Goal: Download file/media

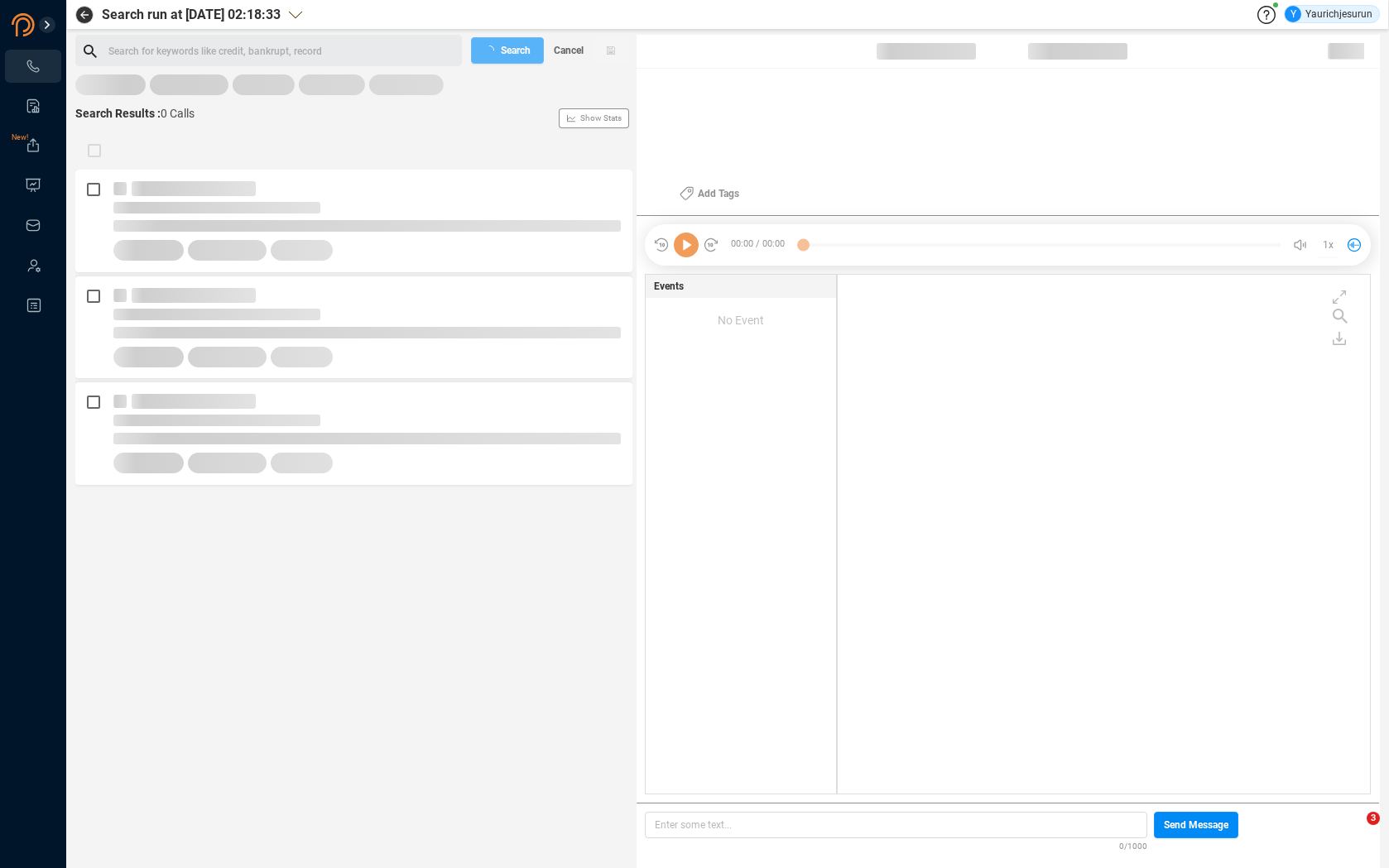
scroll to position [515, 523]
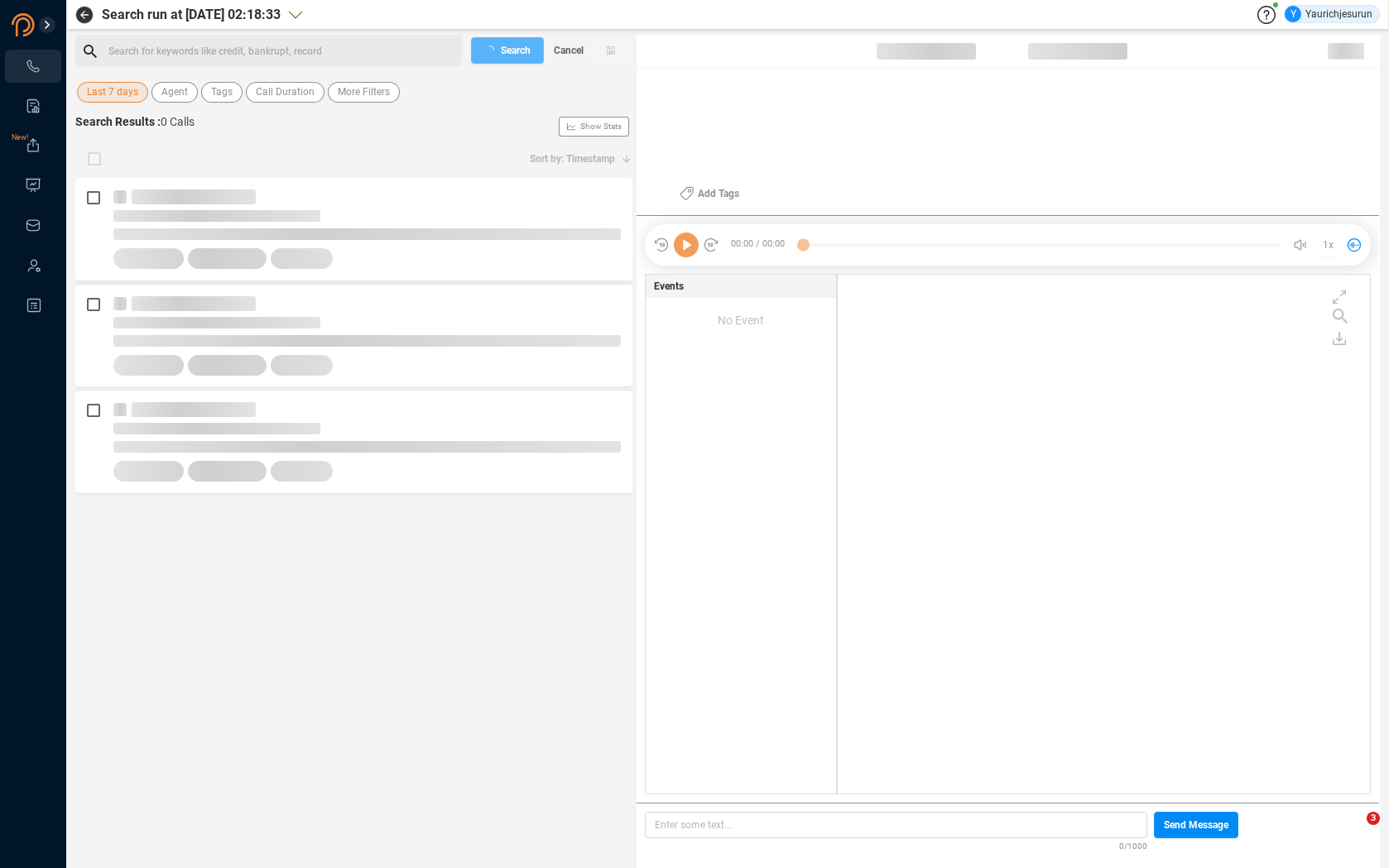
click at [116, 88] on span "Last 7 days" at bounding box center [112, 92] width 51 height 21
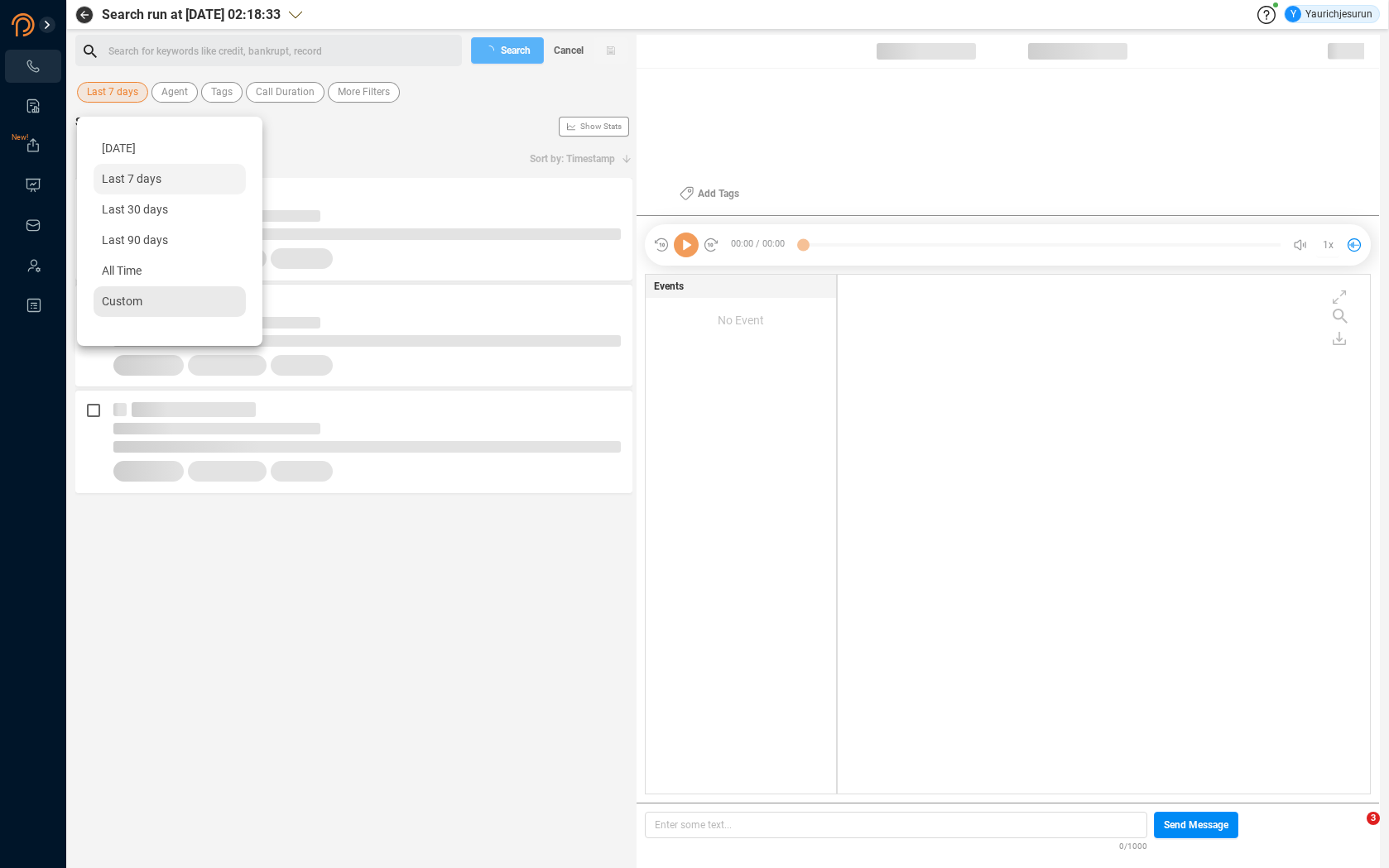
click at [133, 300] on span "Custom" at bounding box center [122, 301] width 41 height 13
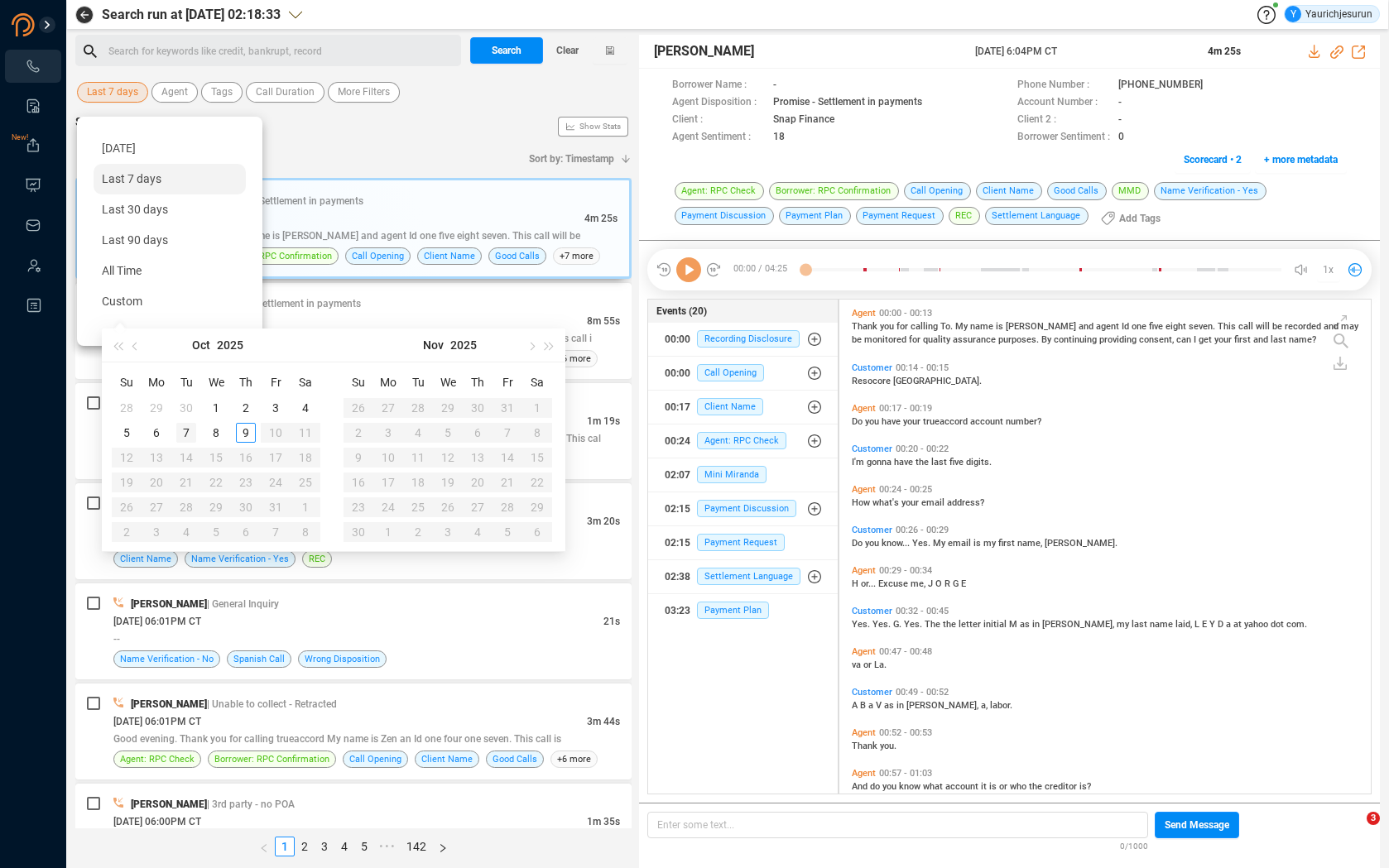
scroll to position [491, 522]
type input "2025-09-28"
type input "2025-10-08"
click at [212, 433] on div "8" at bounding box center [215, 433] width 20 height 20
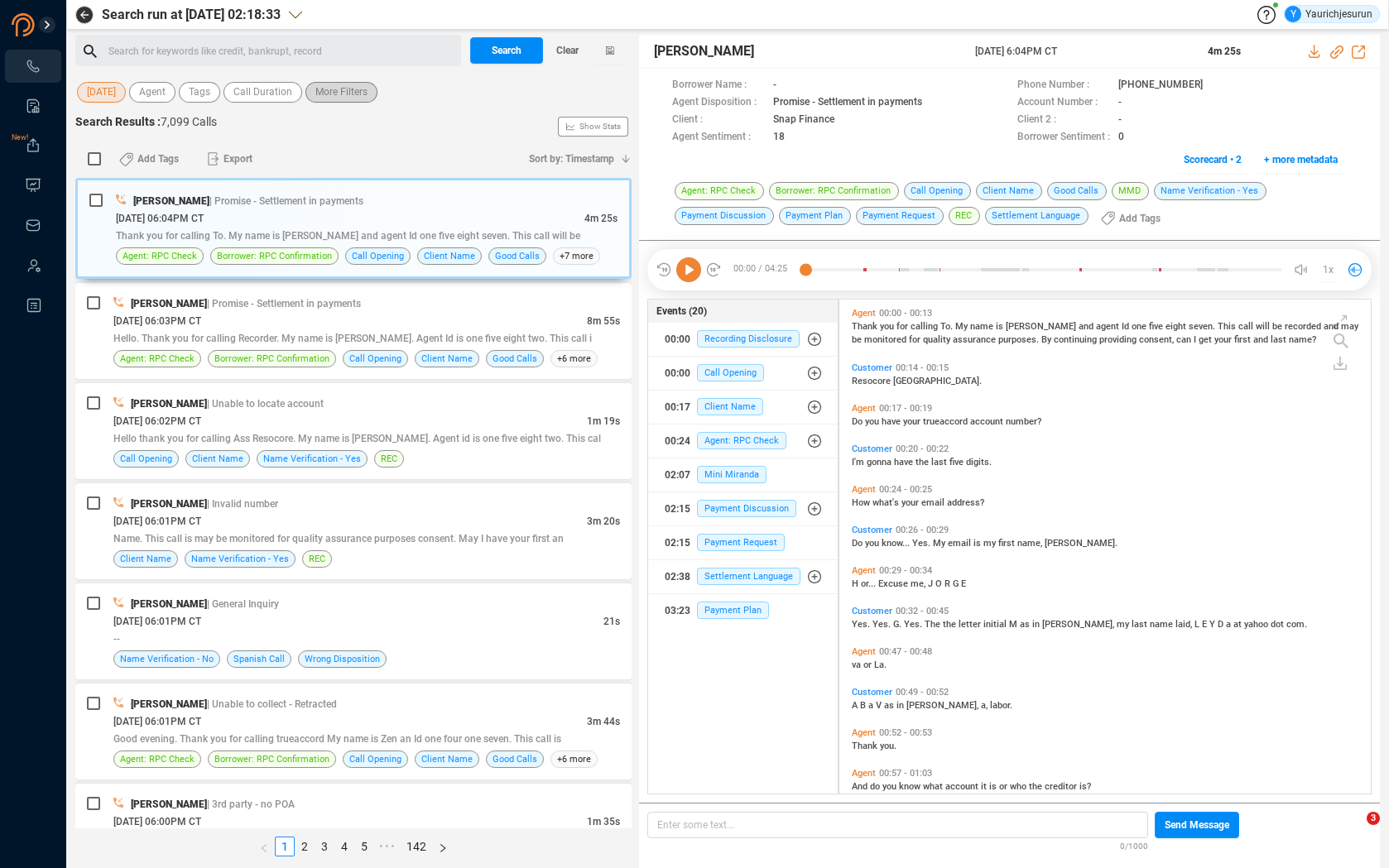
click at [330, 85] on span "More Filters" at bounding box center [341, 92] width 52 height 21
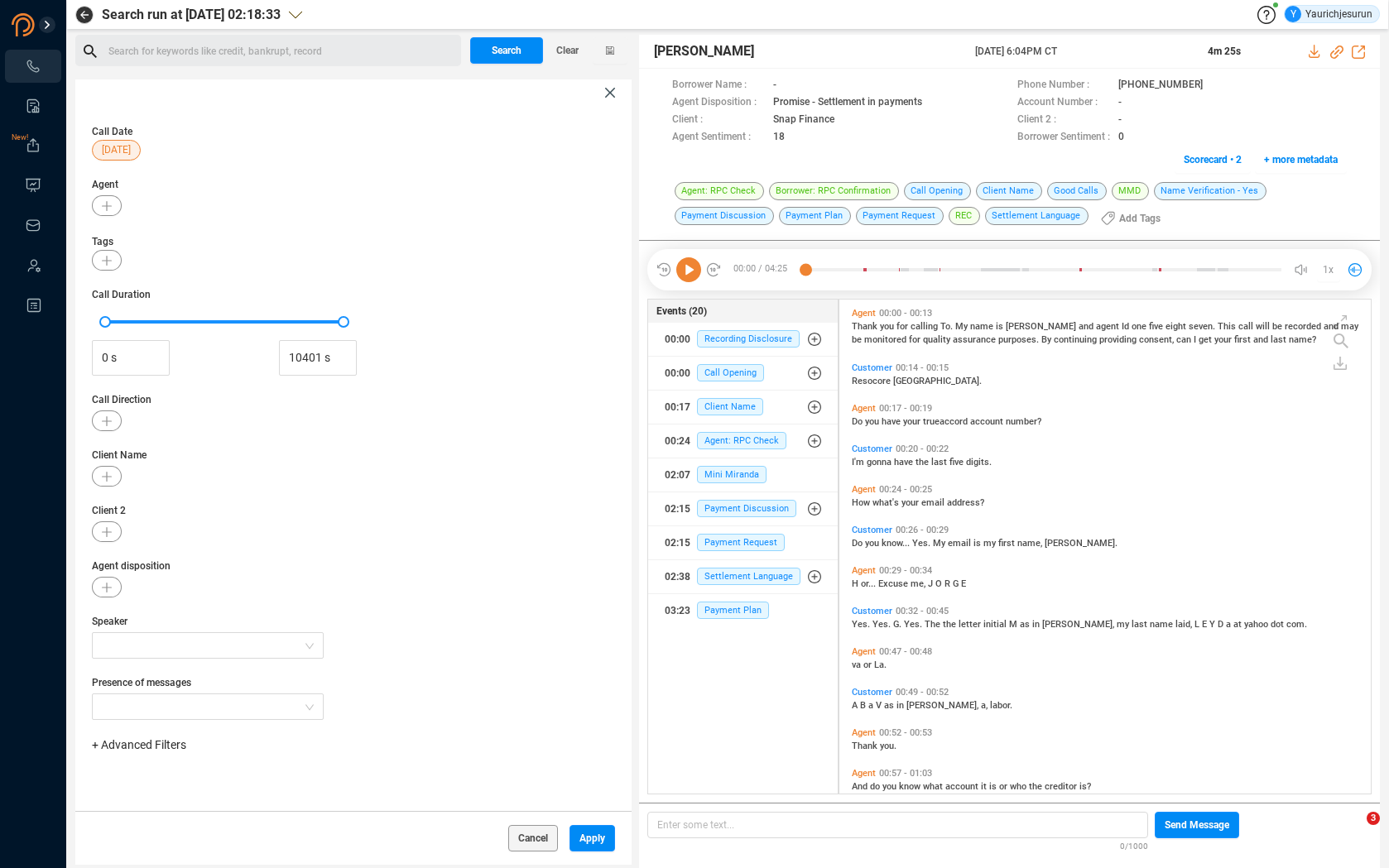
click at [123, 574] on span "+ Advanced Filters" at bounding box center [138, 745] width 94 height 13
click at [153, 574] on span "Phone Number" at bounding box center [147, 681] width 77 height 13
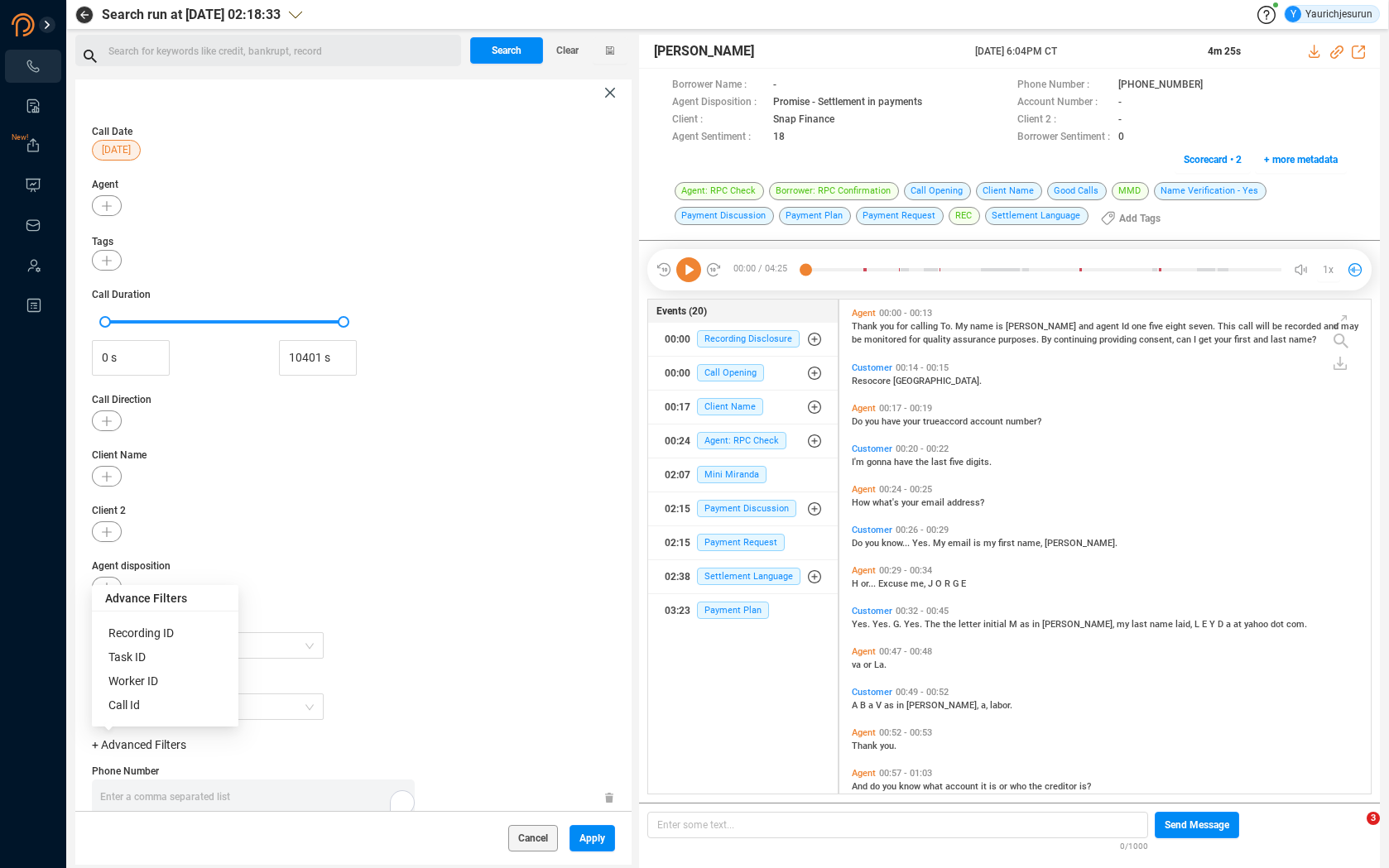
click at [217, 574] on div "Enter a comma separated list ﻿" at bounding box center [257, 797] width 315 height 35
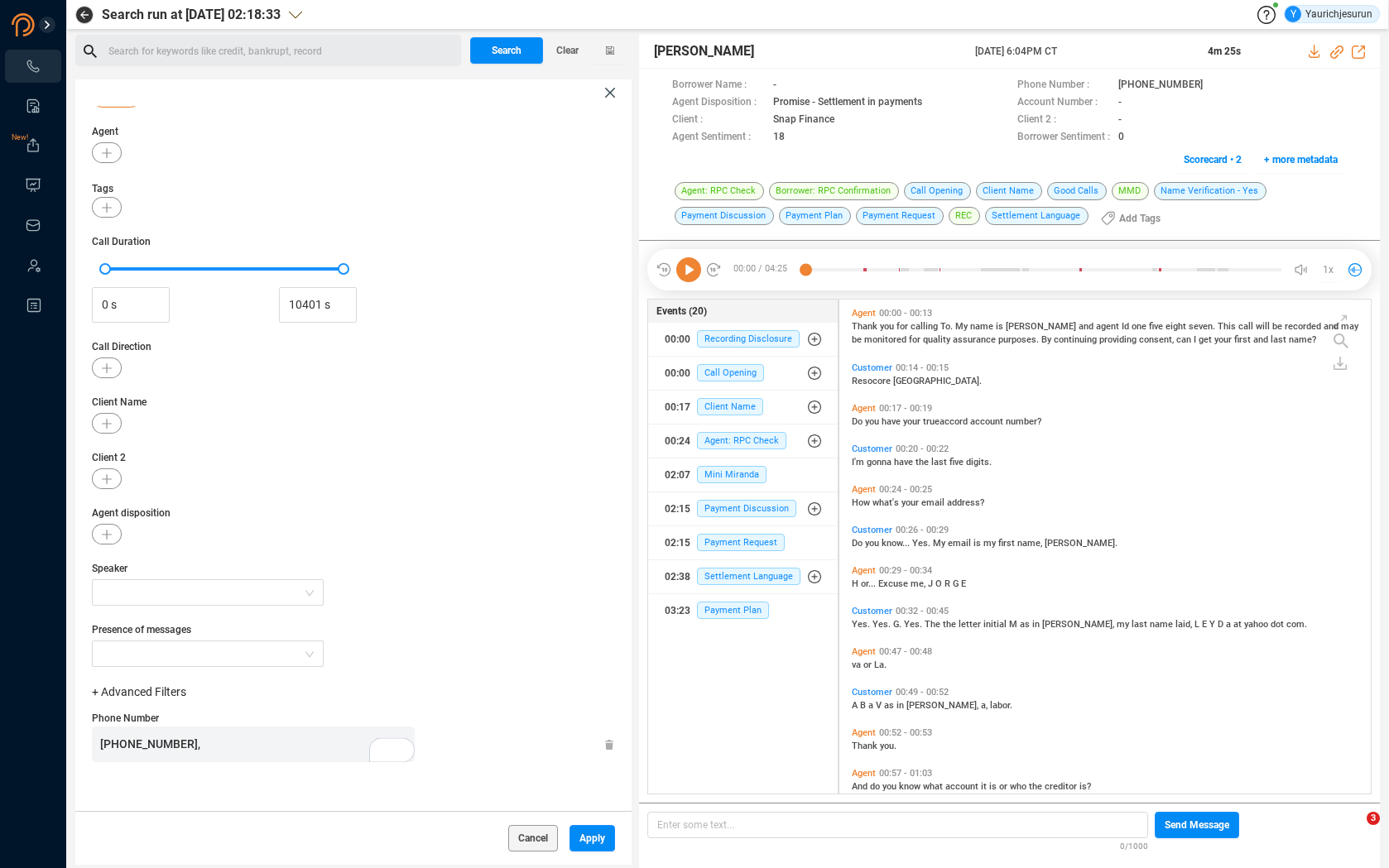
scroll to position [1210, 0]
click at [592, 574] on span "Apply" at bounding box center [592, 838] width 26 height 27
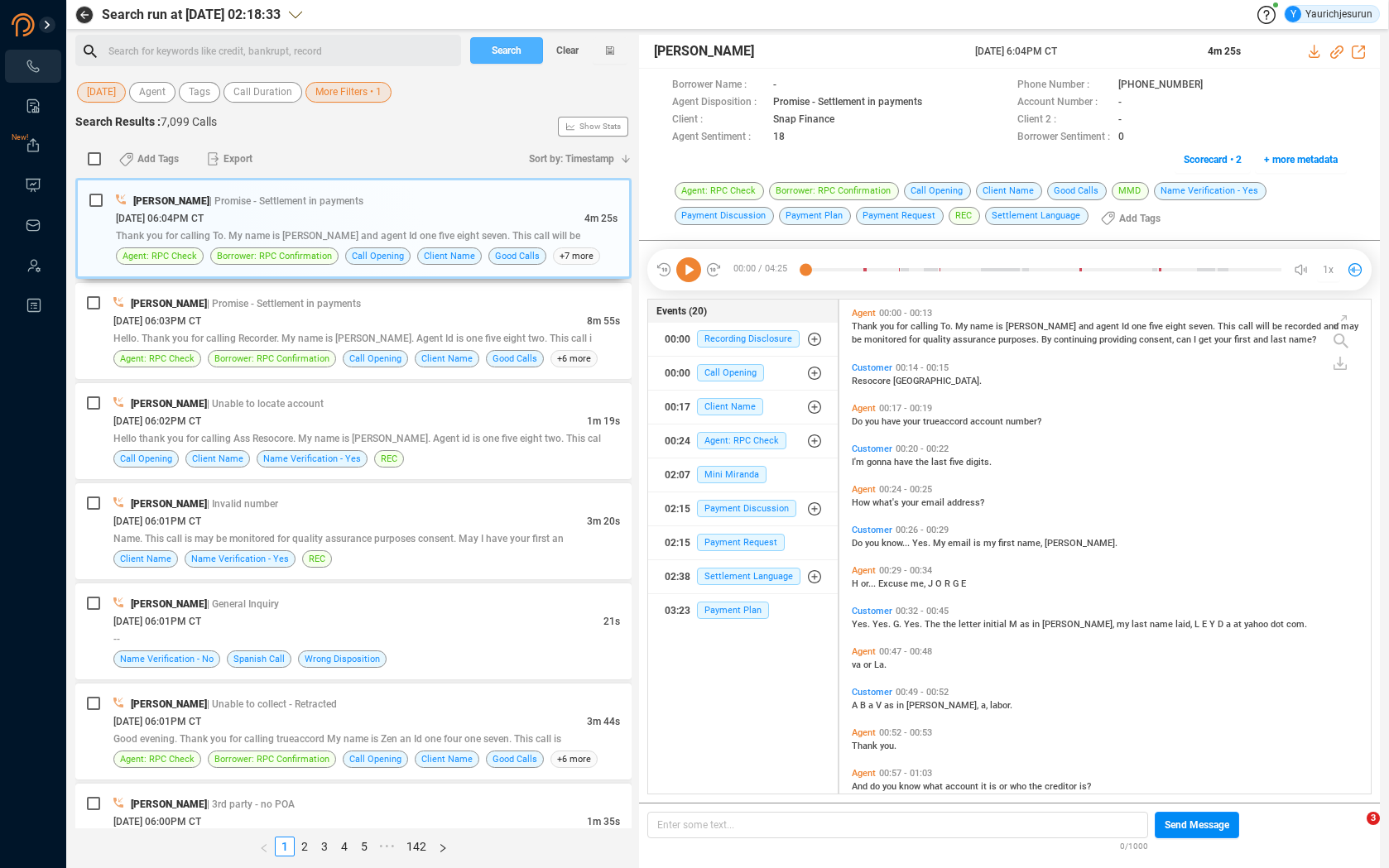
click at [494, 57] on span "Search" at bounding box center [506, 50] width 30 height 27
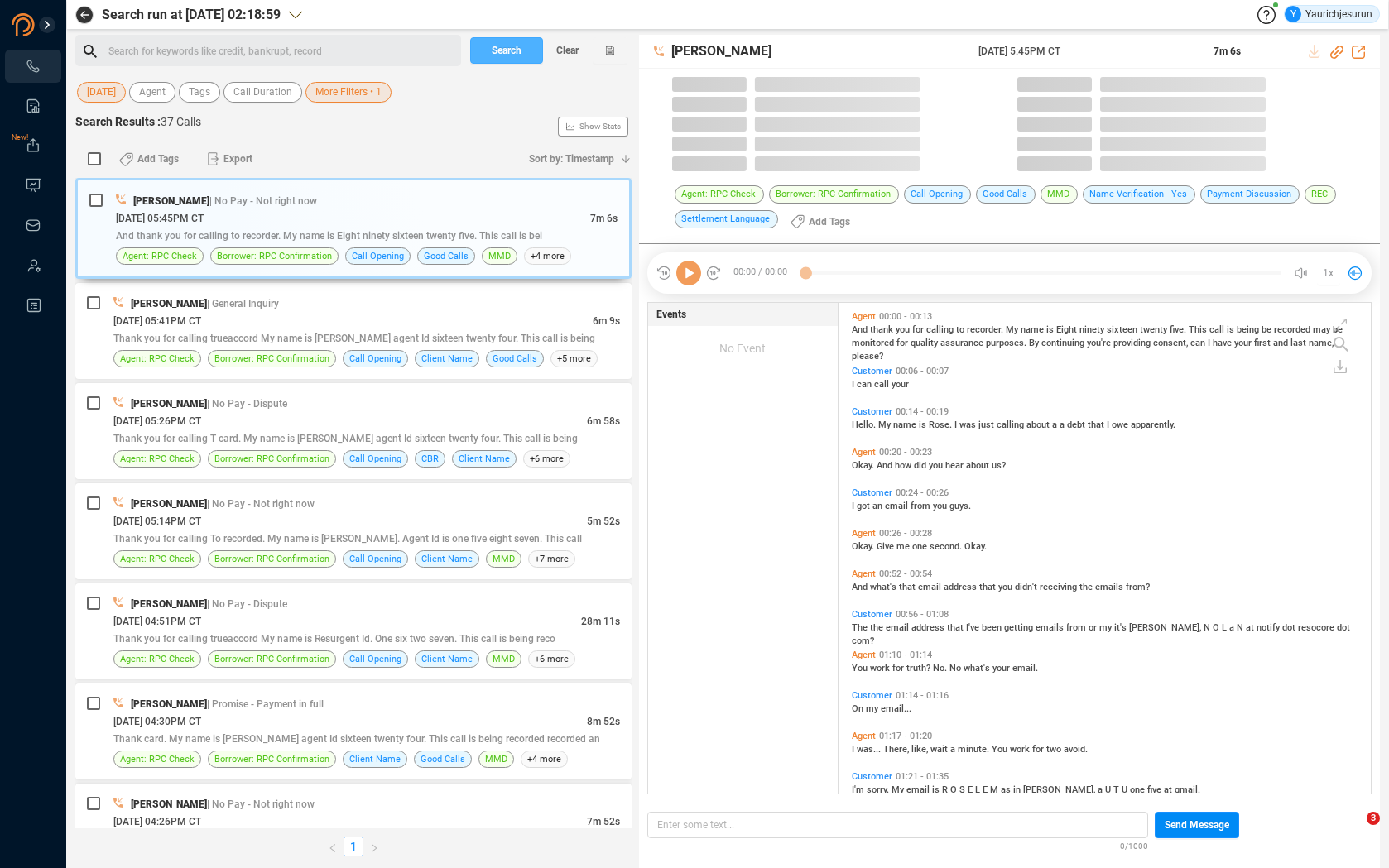
scroll to position [491, 522]
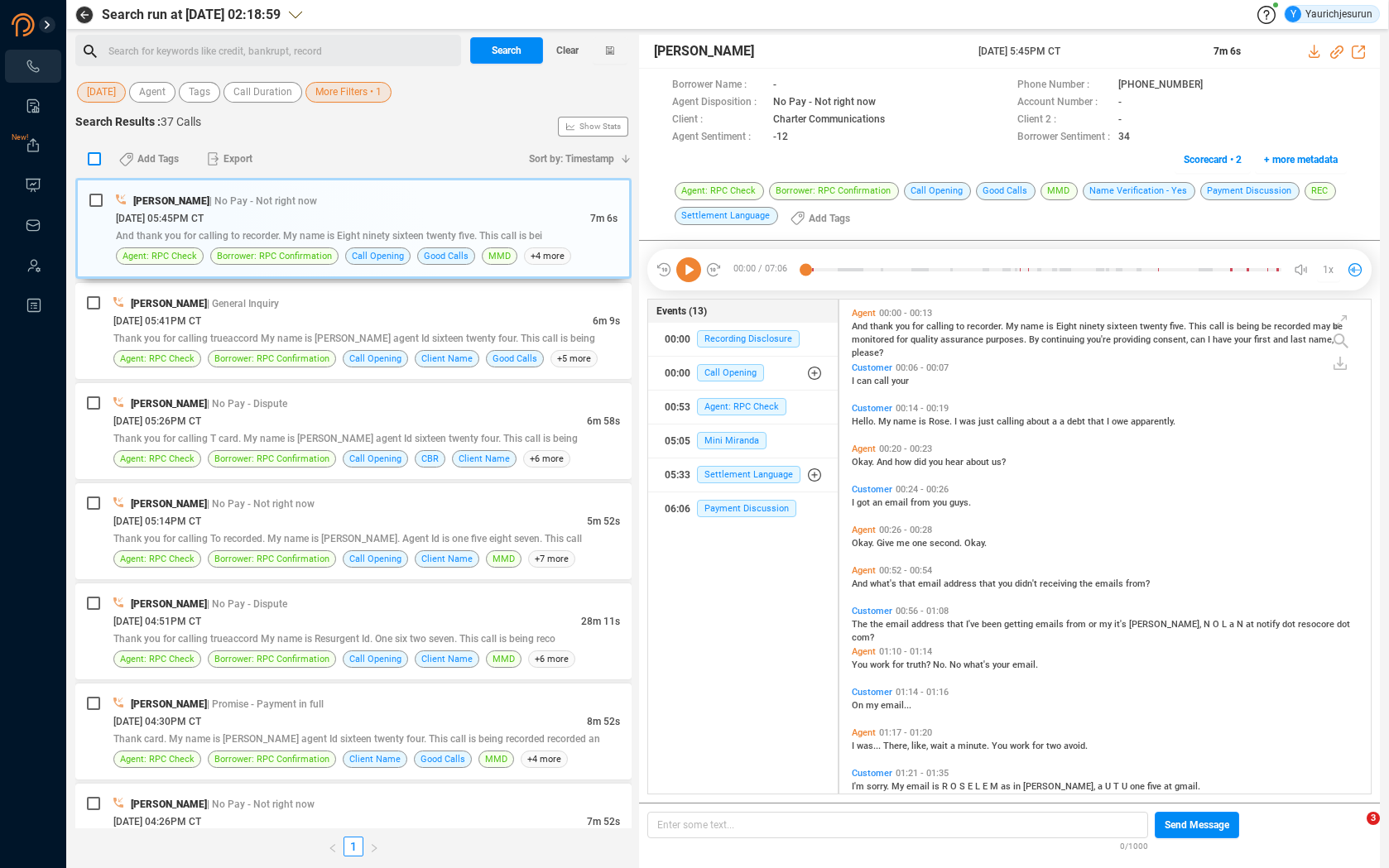
click at [95, 157] on input "checkbox" at bounding box center [94, 159] width 13 height 13
checkbox input "true"
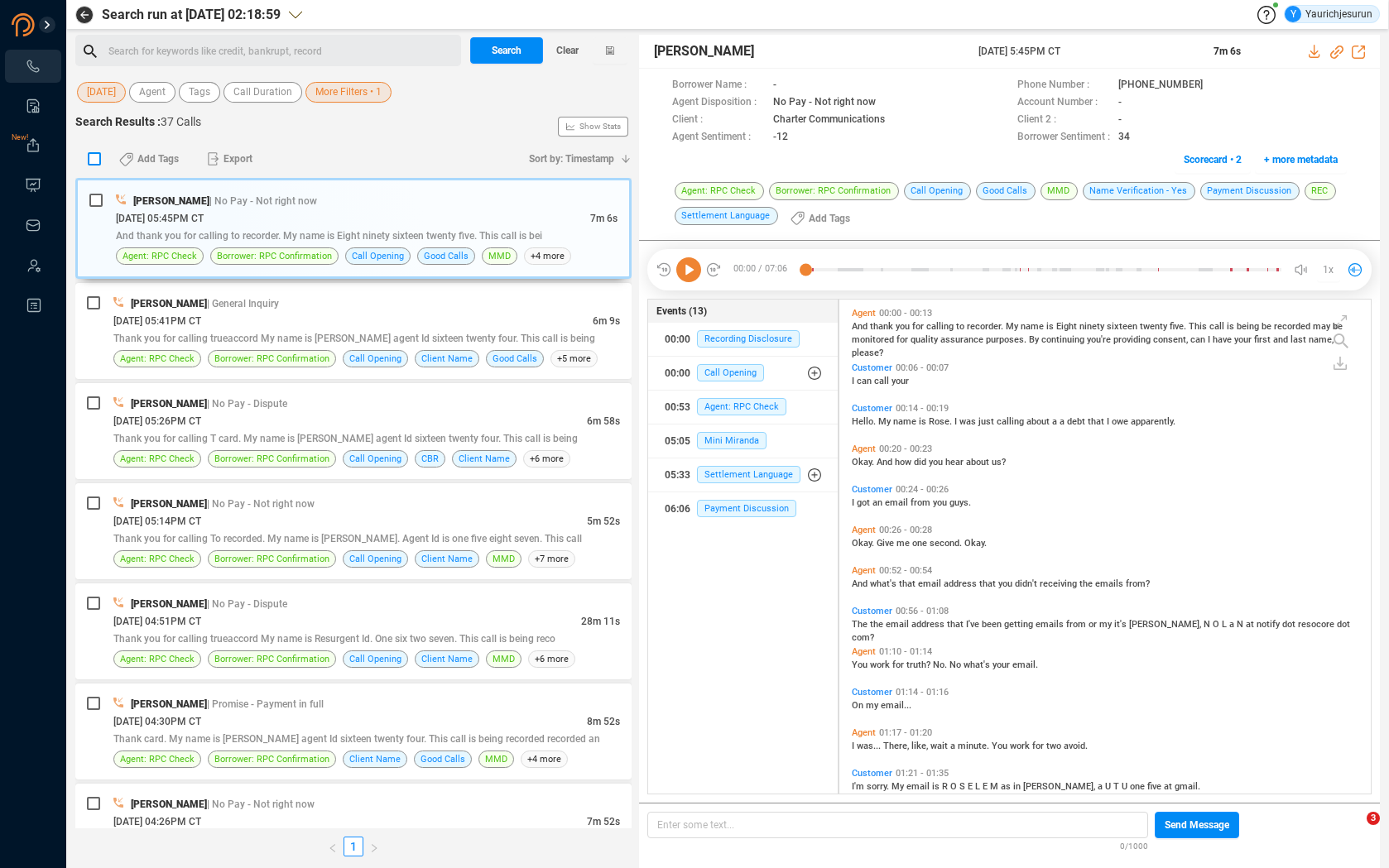
checkbox input "true"
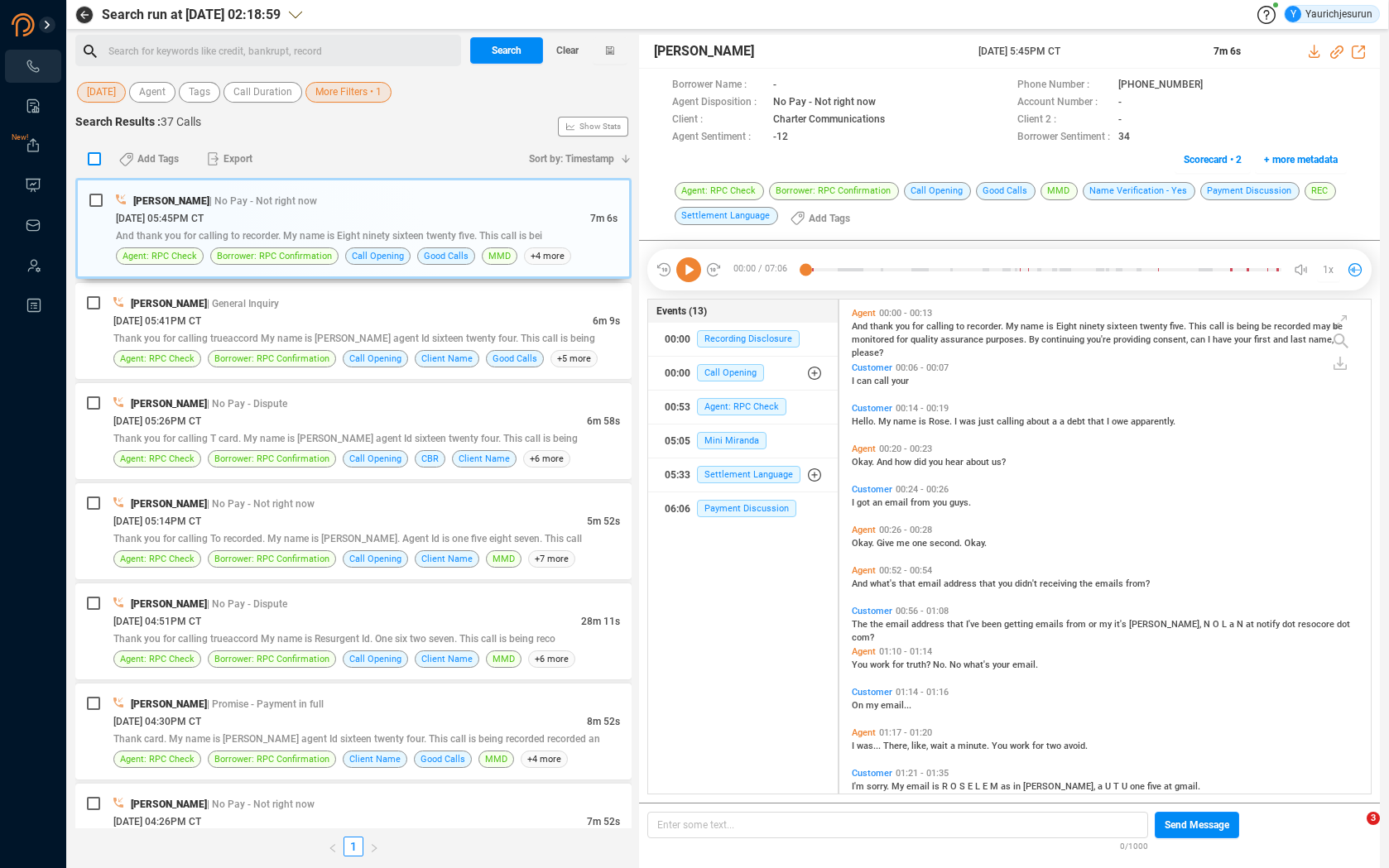
checkbox input "true"
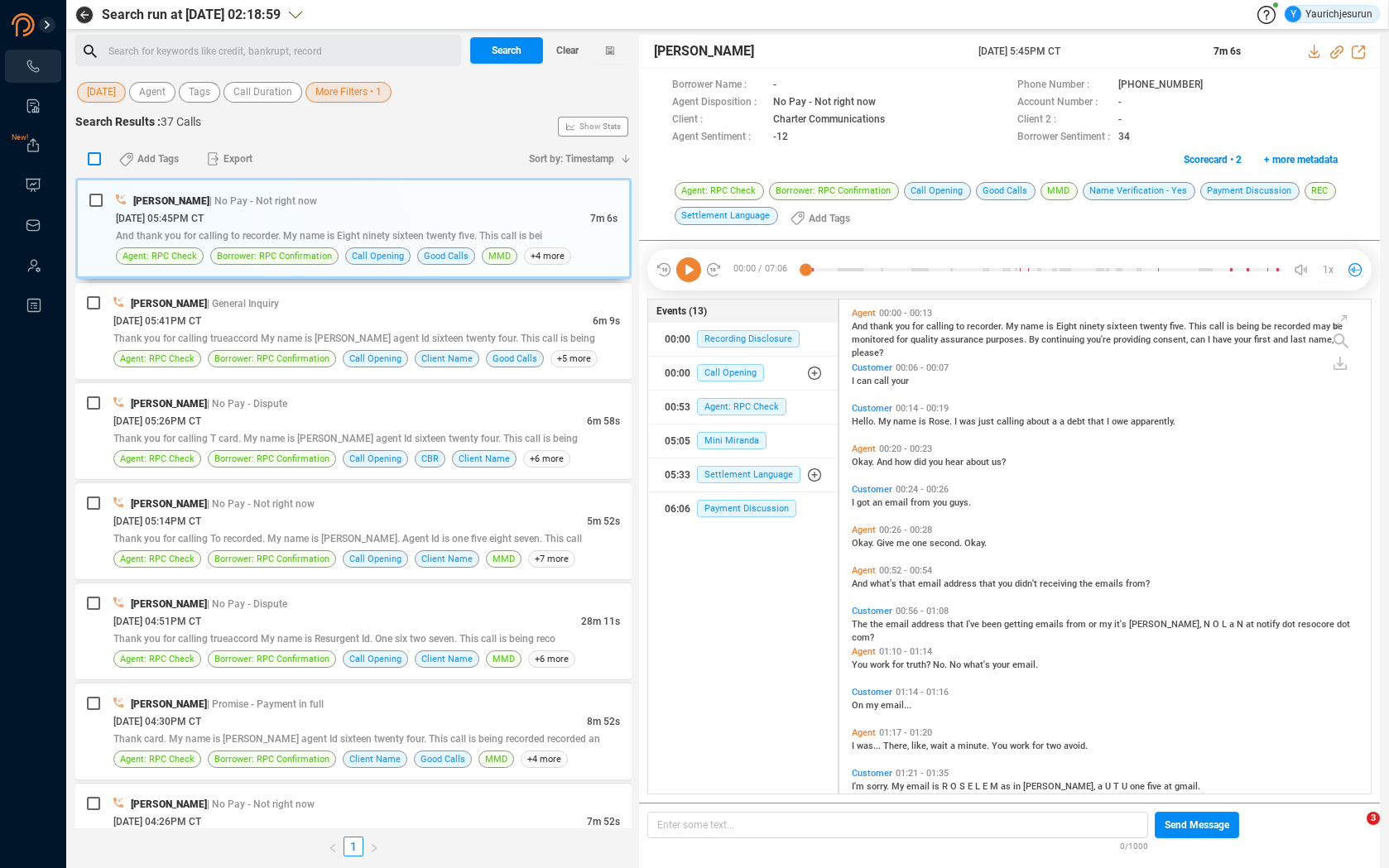
checkbox input "true"
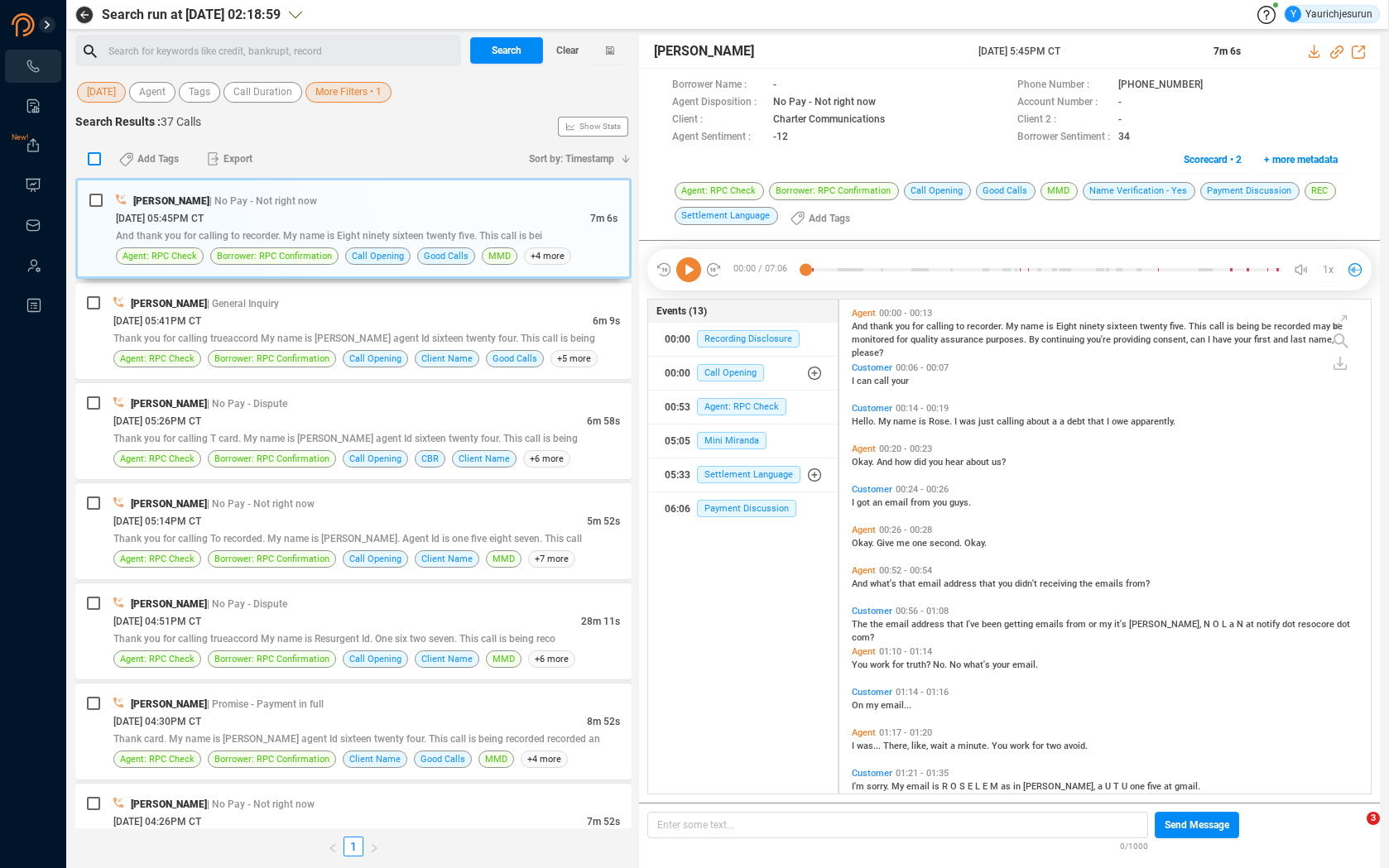
checkbox input "true"
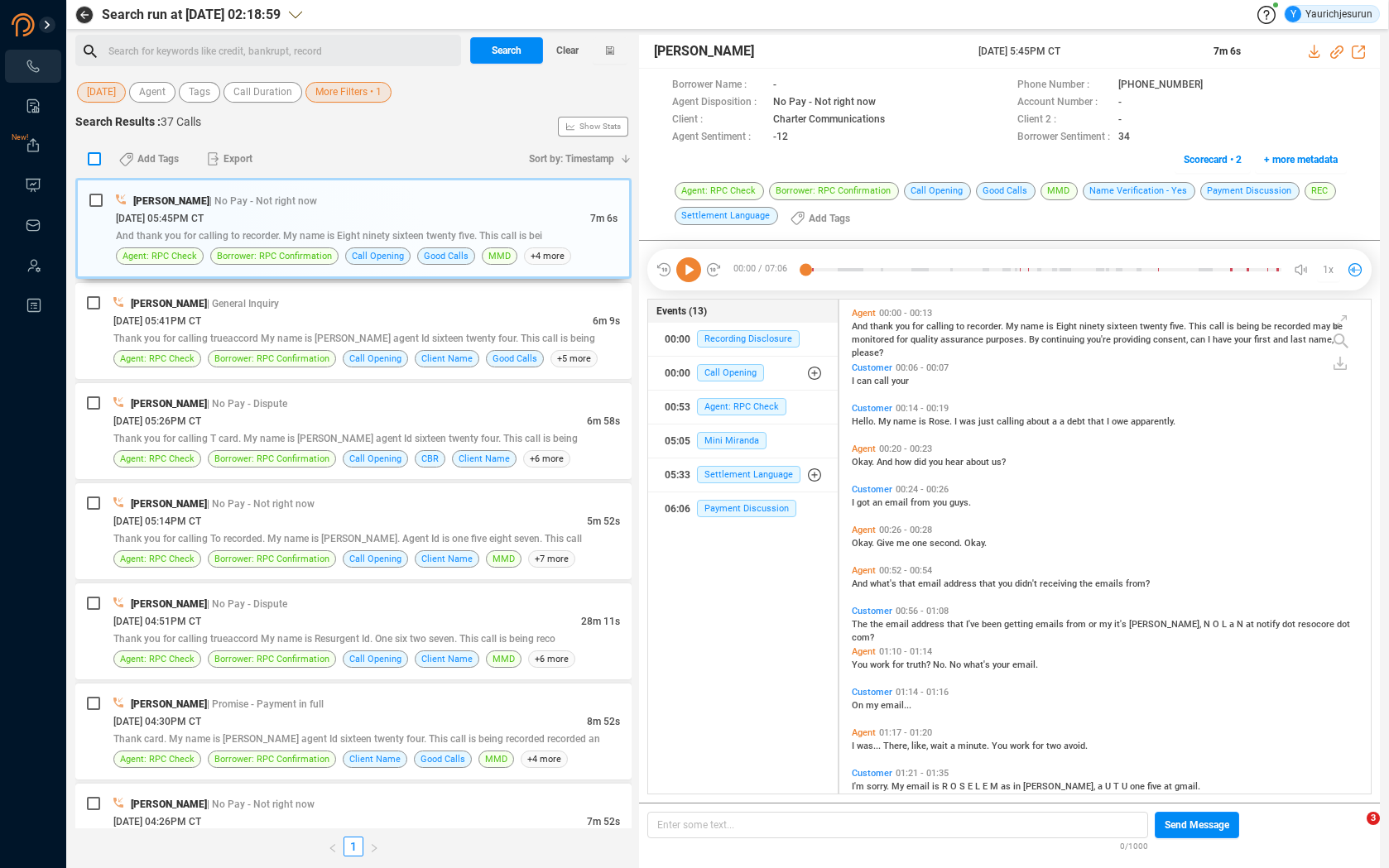
checkbox input "true"
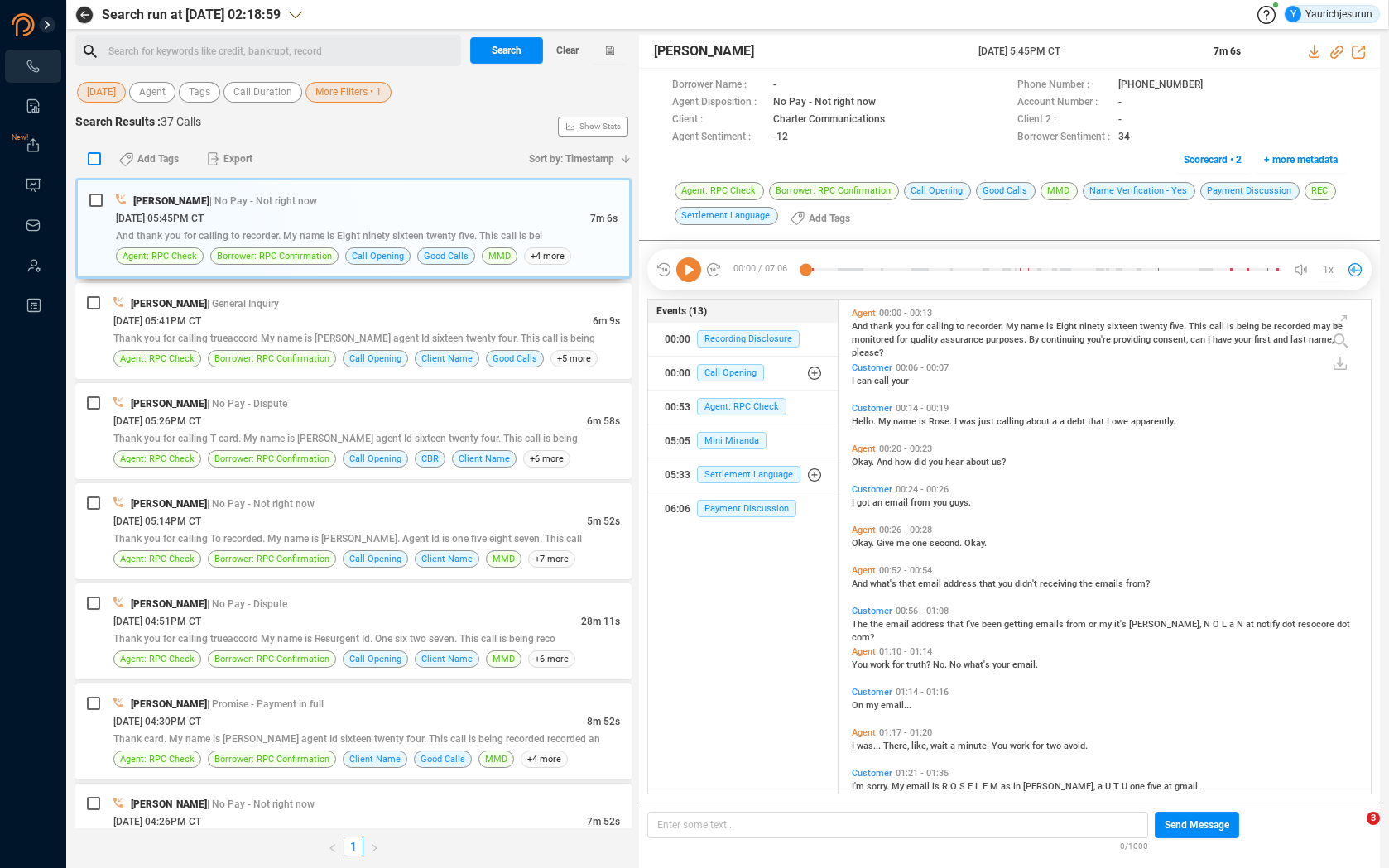
checkbox input "true"
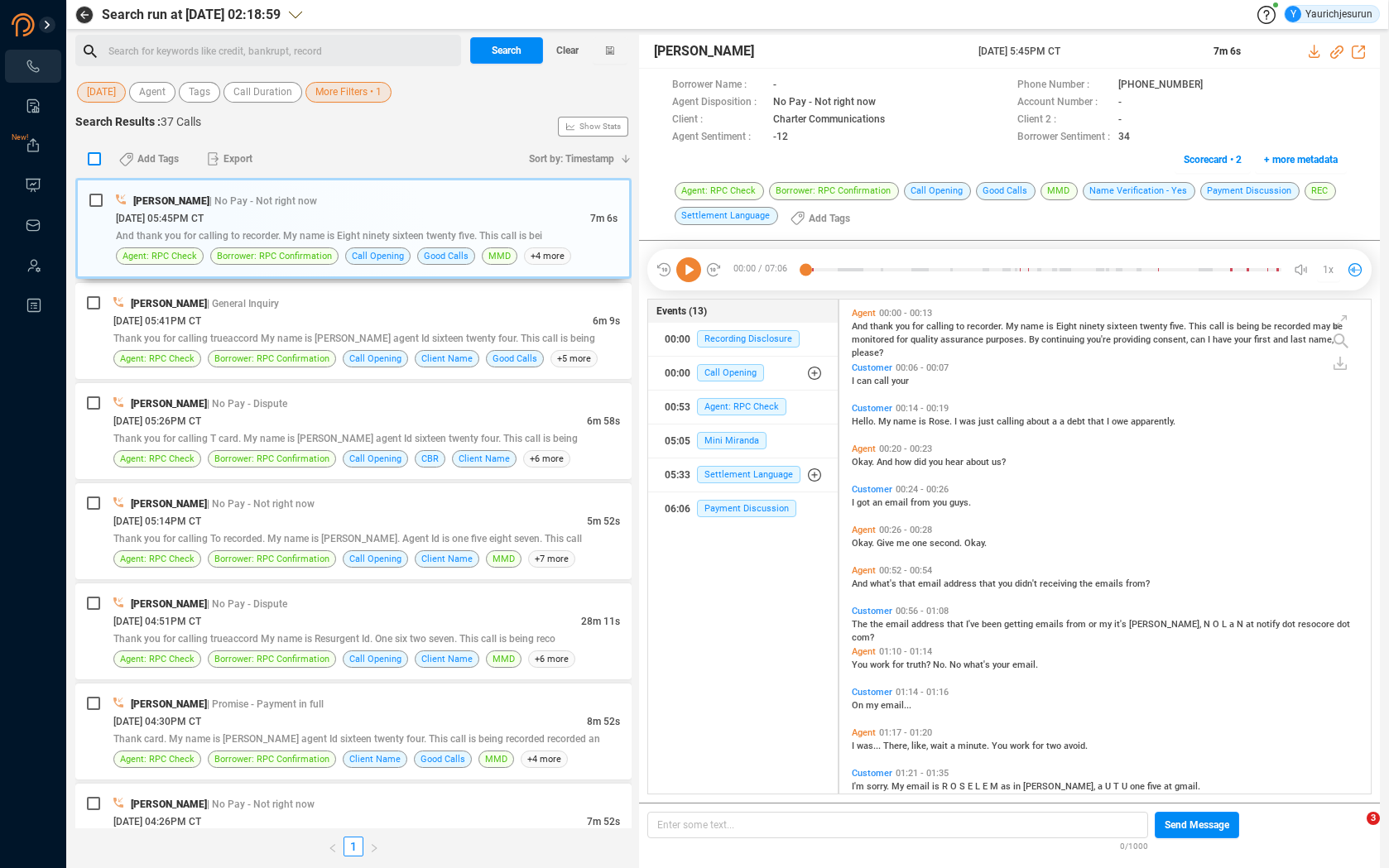
checkbox input "true"
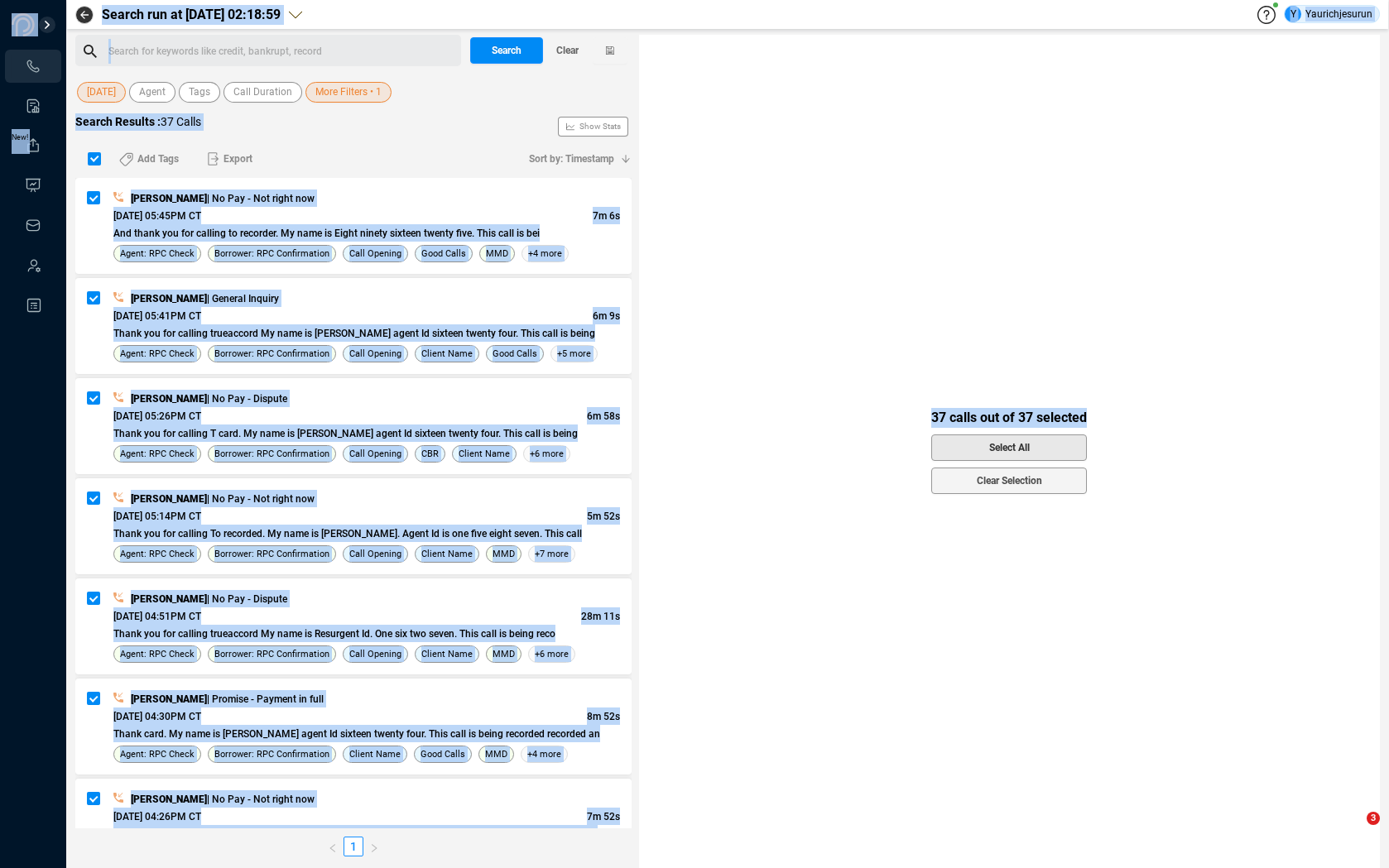
drag, startPoint x: 992, startPoint y: 428, endPoint x: 988, endPoint y: 443, distance: 15.5
click at [941, 443] on div "37 calls out of 37 selected Select All Clear Selection" at bounding box center [1009, 451] width 741 height 833
click at [941, 445] on button "Select All" at bounding box center [1009, 448] width 155 height 27
click at [752, 437] on div "All 37 calls selected Clear Selection" at bounding box center [1009, 451] width 741 height 833
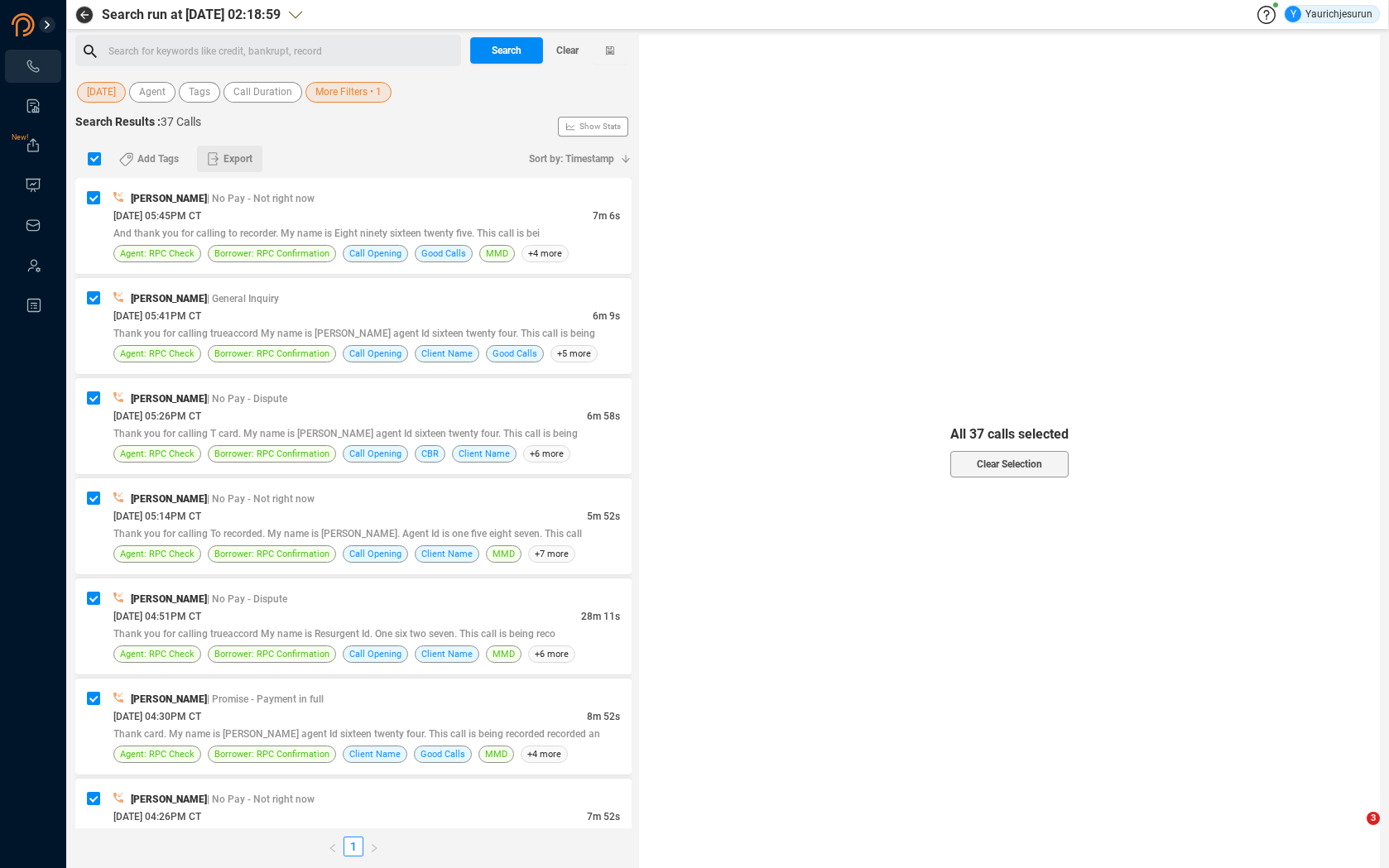
click at [247, 161] on span "Export" at bounding box center [237, 159] width 29 height 27
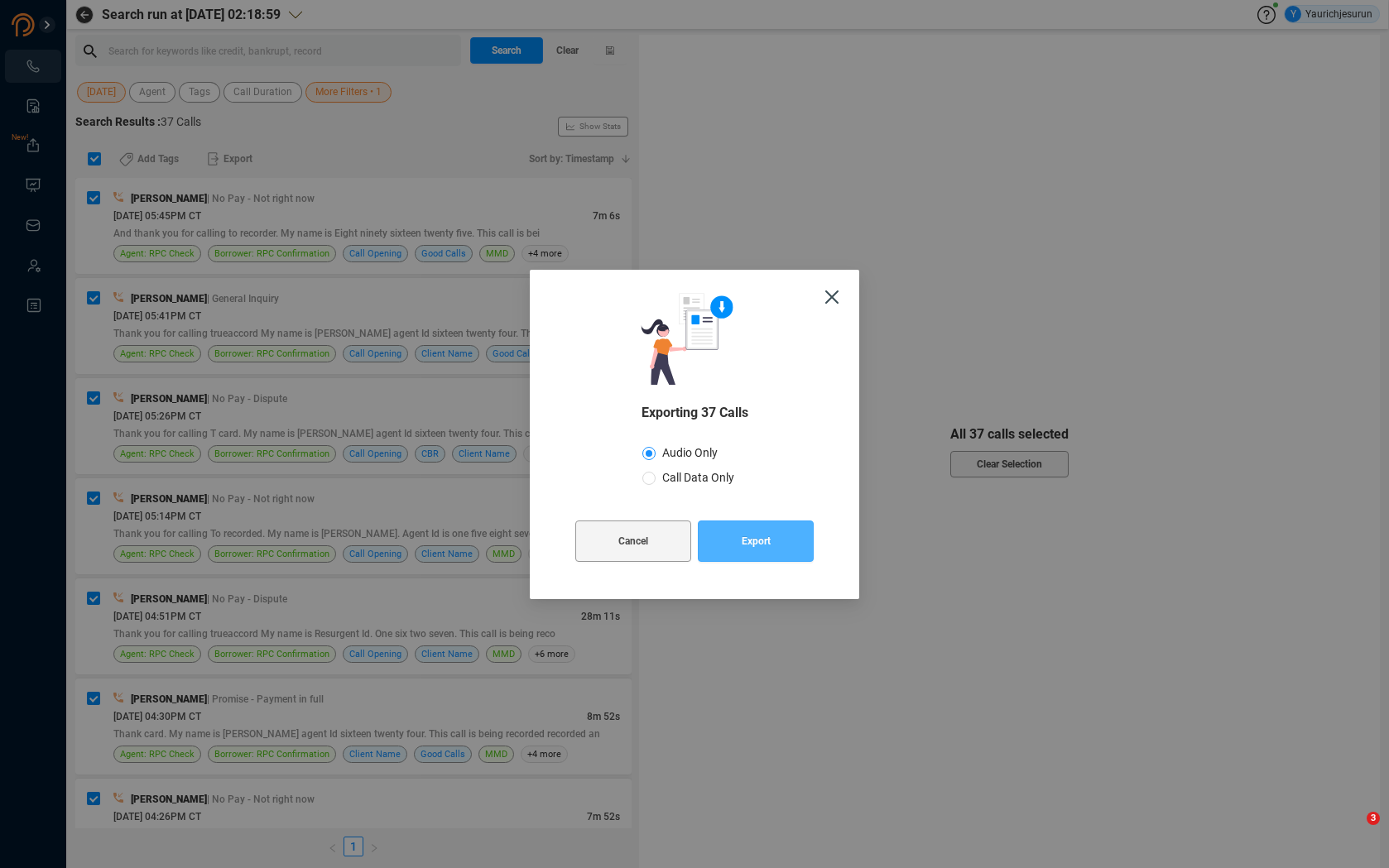
click at [768, 547] on span "Export" at bounding box center [756, 540] width 29 height 41
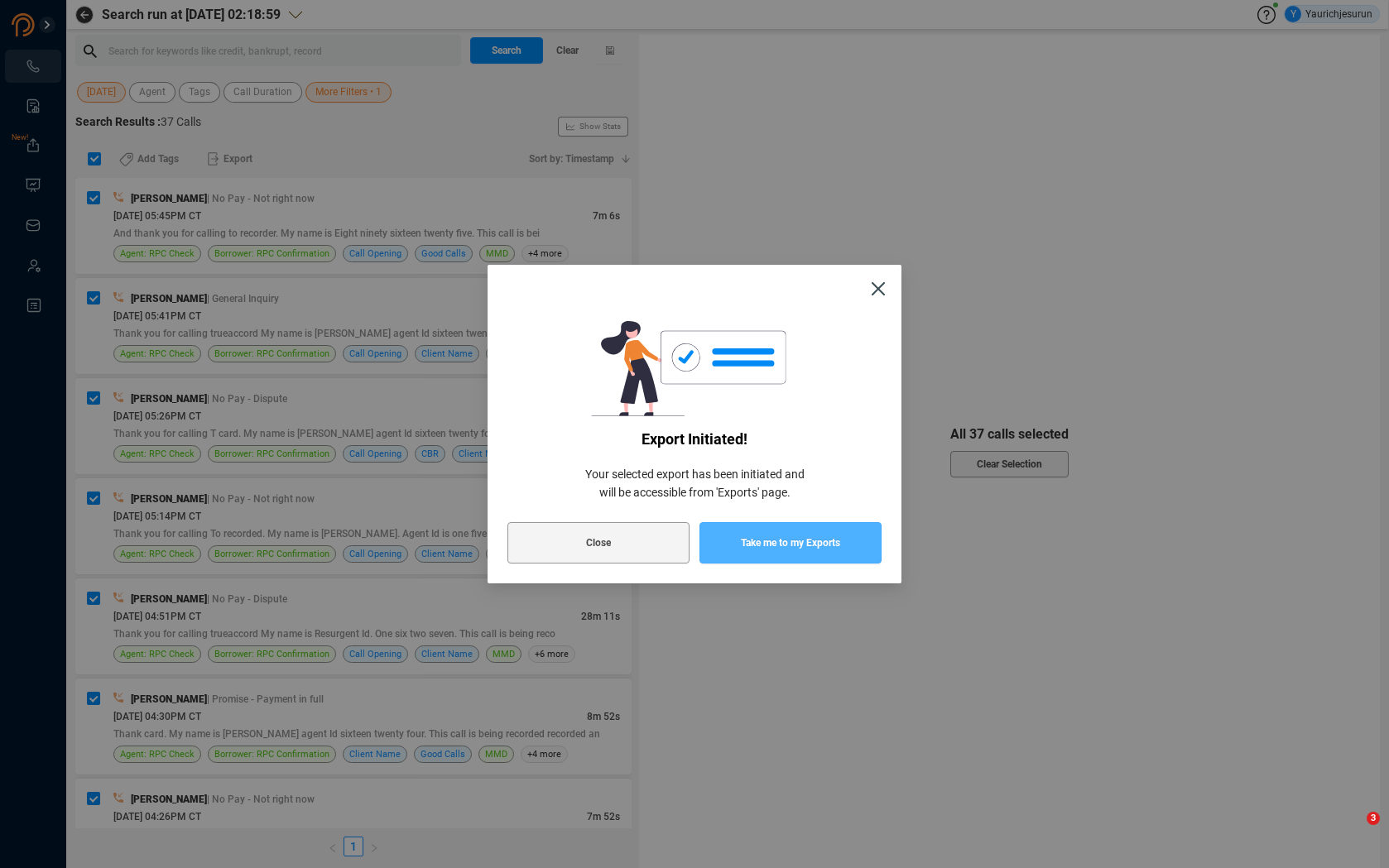
click at [768, 547] on span "Take me to my Exports" at bounding box center [790, 542] width 99 height 41
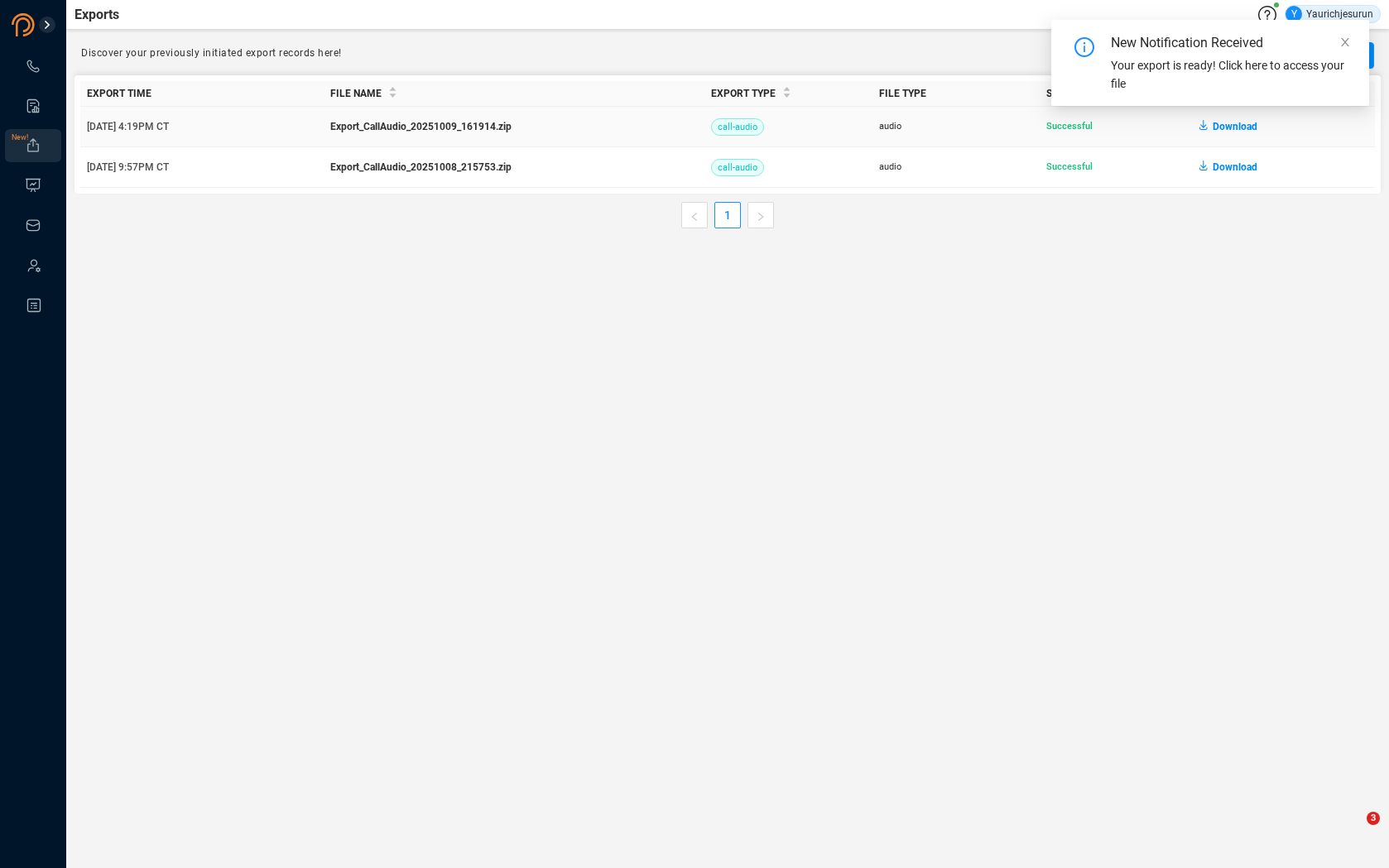
click at [941, 130] on span "Download" at bounding box center [1235, 127] width 45 height 27
